Goal: Task Accomplishment & Management: Use online tool/utility

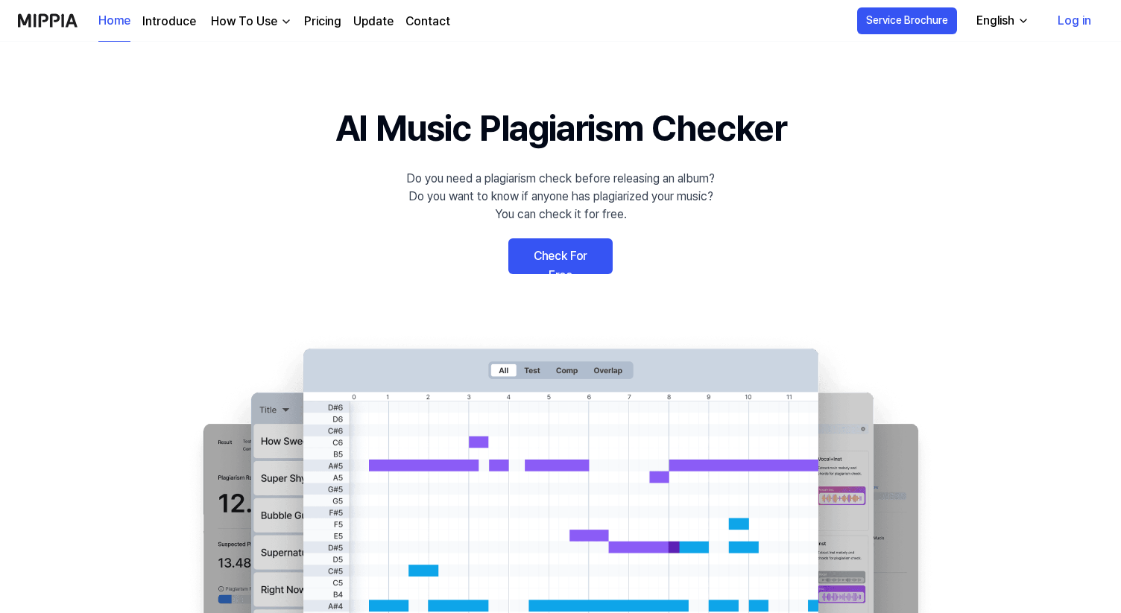
click at [571, 256] on link "Check For Free" at bounding box center [560, 256] width 104 height 36
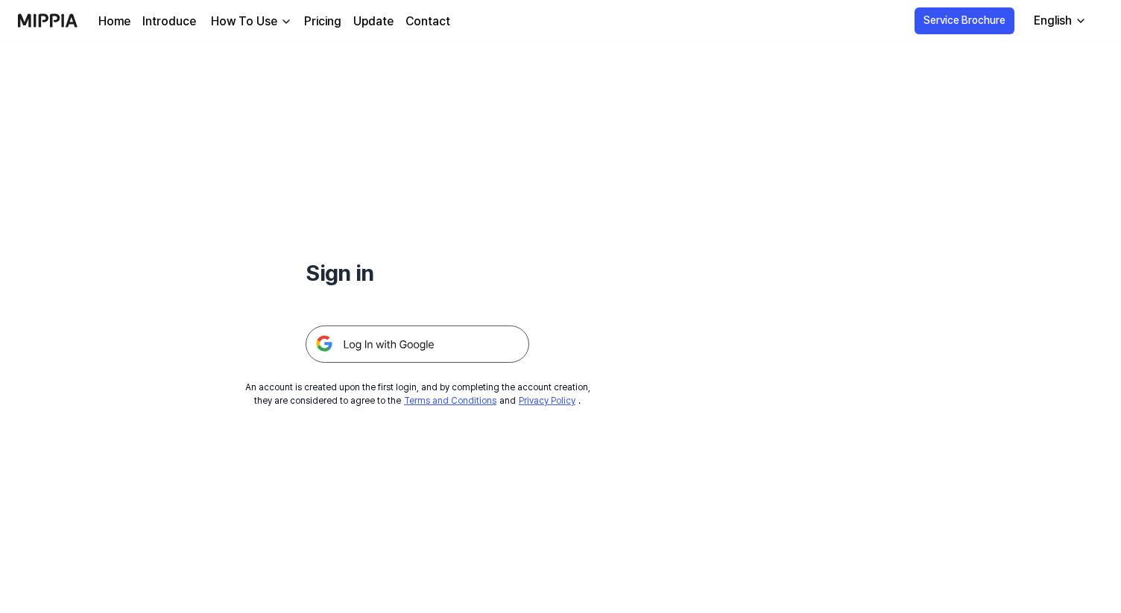
click at [438, 335] on img at bounding box center [418, 344] width 224 height 37
